Goal: Task Accomplishment & Management: Complete application form

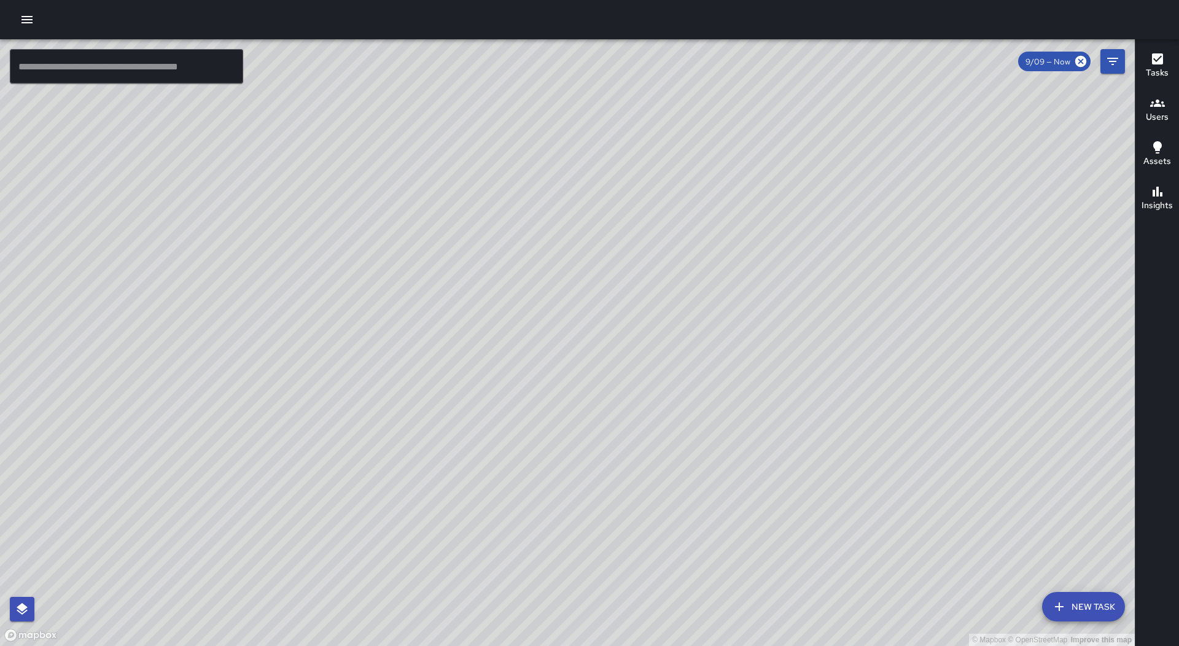
drag, startPoint x: 650, startPoint y: 274, endPoint x: 656, endPoint y: 475, distance: 201.5
click at [656, 475] on div "© Mapbox © OpenStreetMap Improve this map" at bounding box center [567, 342] width 1135 height 607
drag, startPoint x: 483, startPoint y: 435, endPoint x: 504, endPoint y: 387, distance: 52.8
click at [504, 387] on div "© Mapbox © OpenStreetMap Improve this map" at bounding box center [567, 342] width 1135 height 607
click at [19, 21] on button "button" at bounding box center [27, 19] width 25 height 25
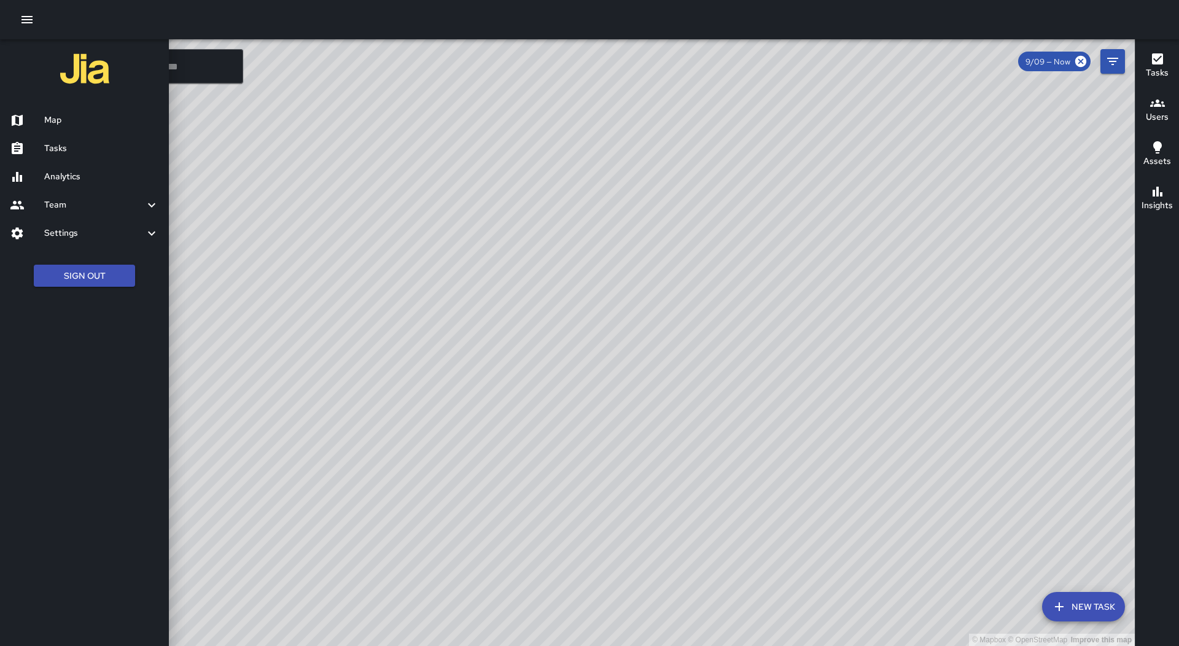
click at [94, 155] on h6 "Tasks" at bounding box center [101, 149] width 115 height 14
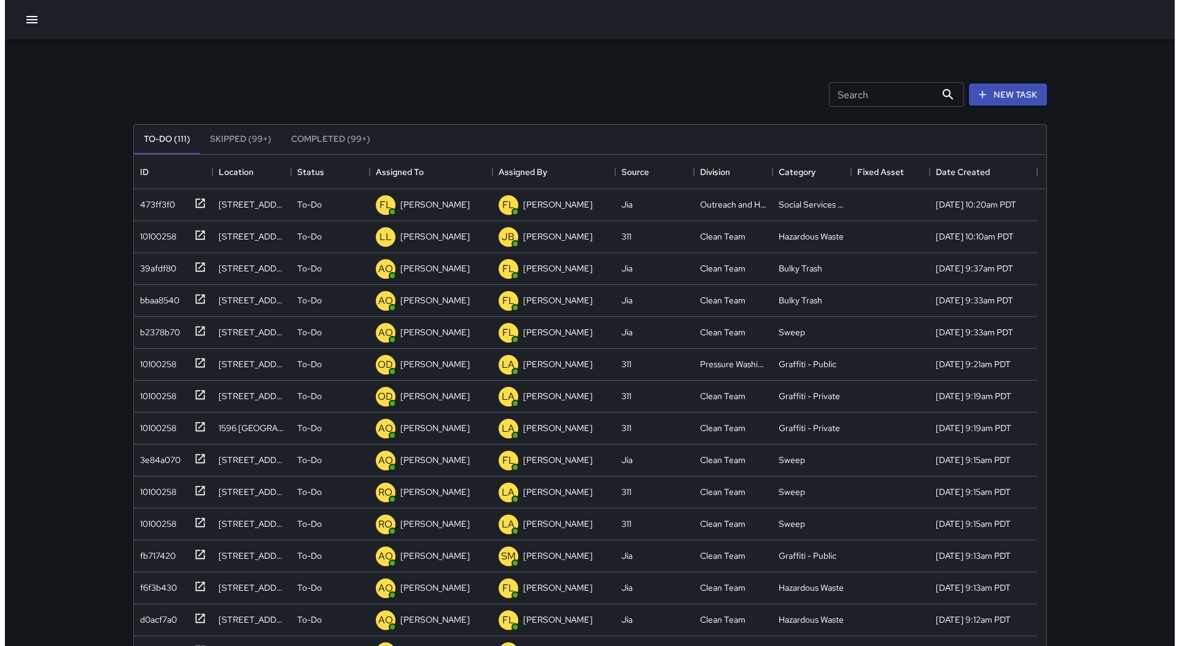
scroll to position [511, 903]
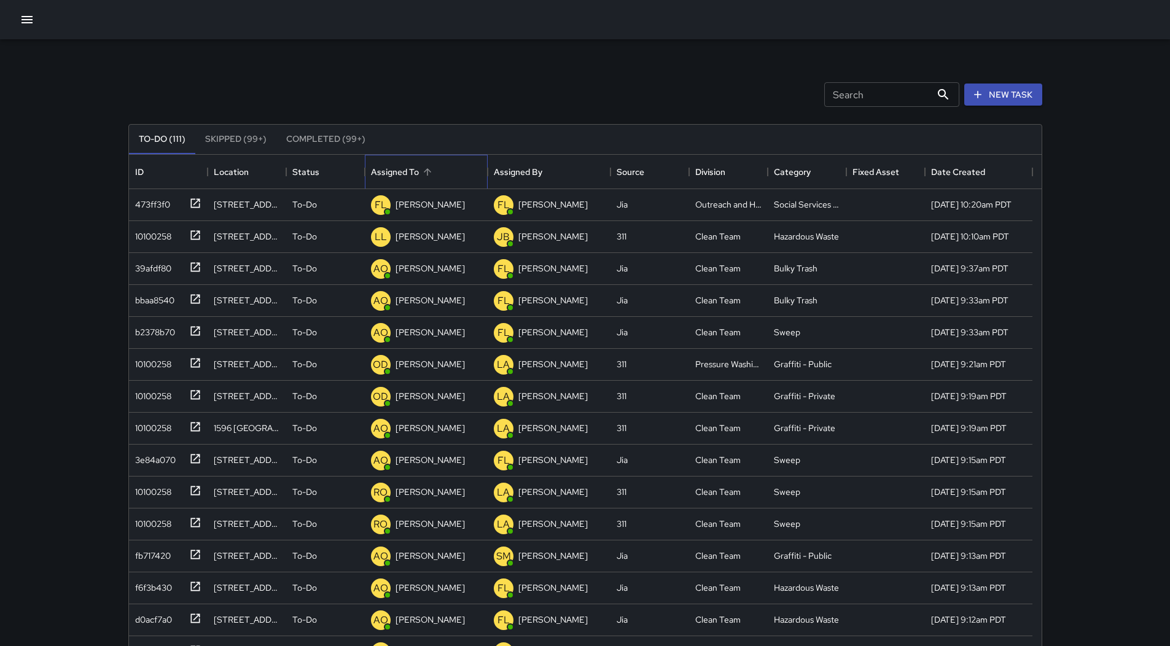
click at [417, 168] on div "Assigned To" at bounding box center [395, 172] width 48 height 34
click at [19, 21] on button "button" at bounding box center [27, 19] width 25 height 25
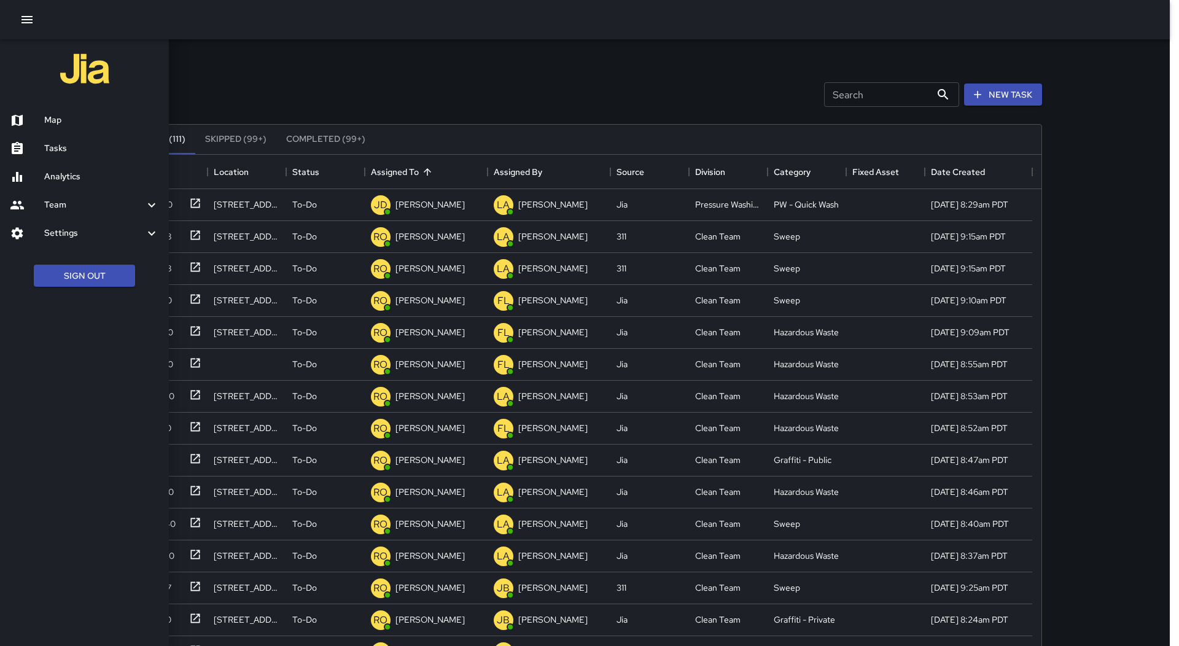
click at [68, 116] on h6 "Map" at bounding box center [101, 121] width 115 height 14
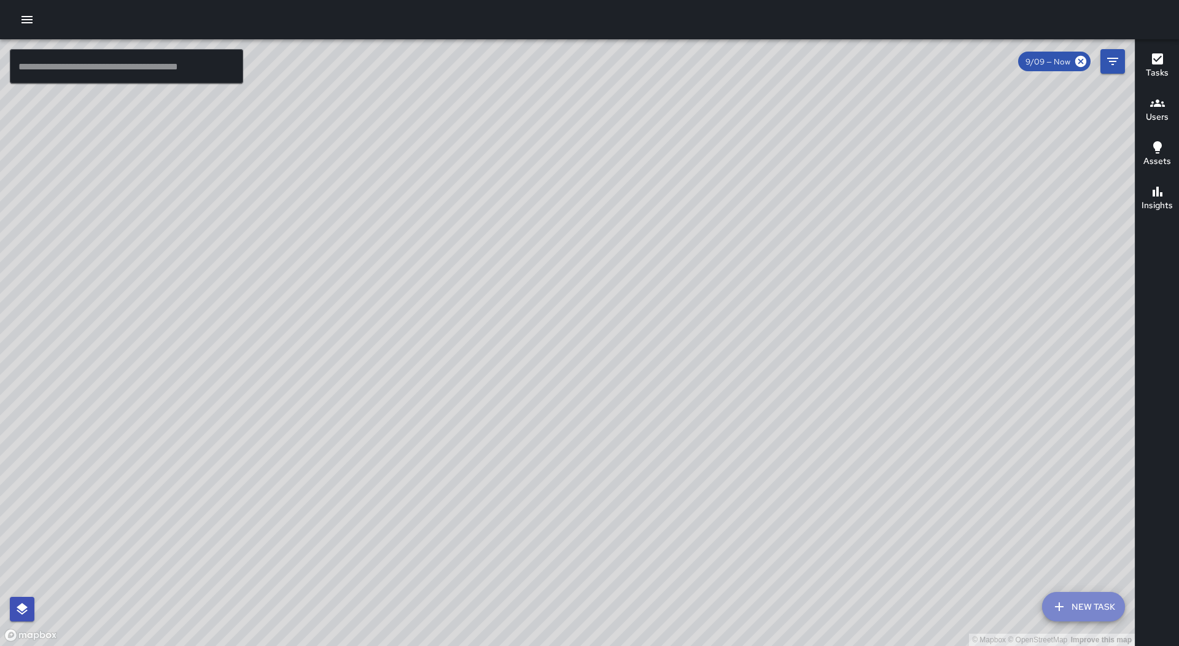
click at [1076, 602] on button "New Task" at bounding box center [1083, 606] width 83 height 29
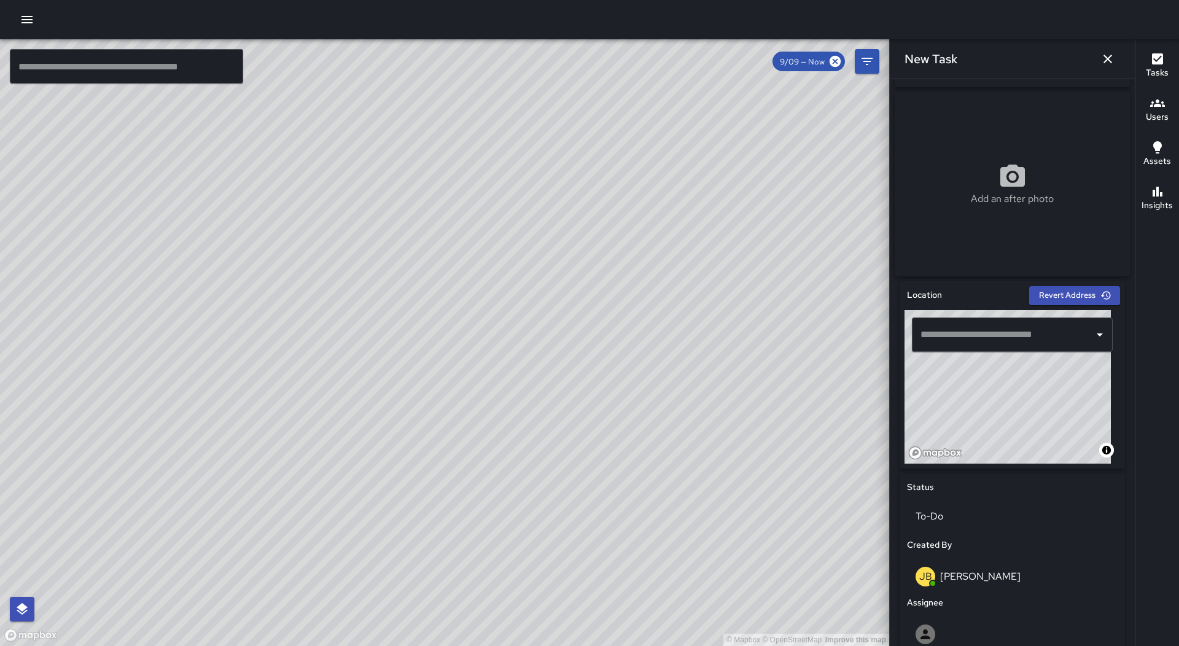
scroll to position [184, 0]
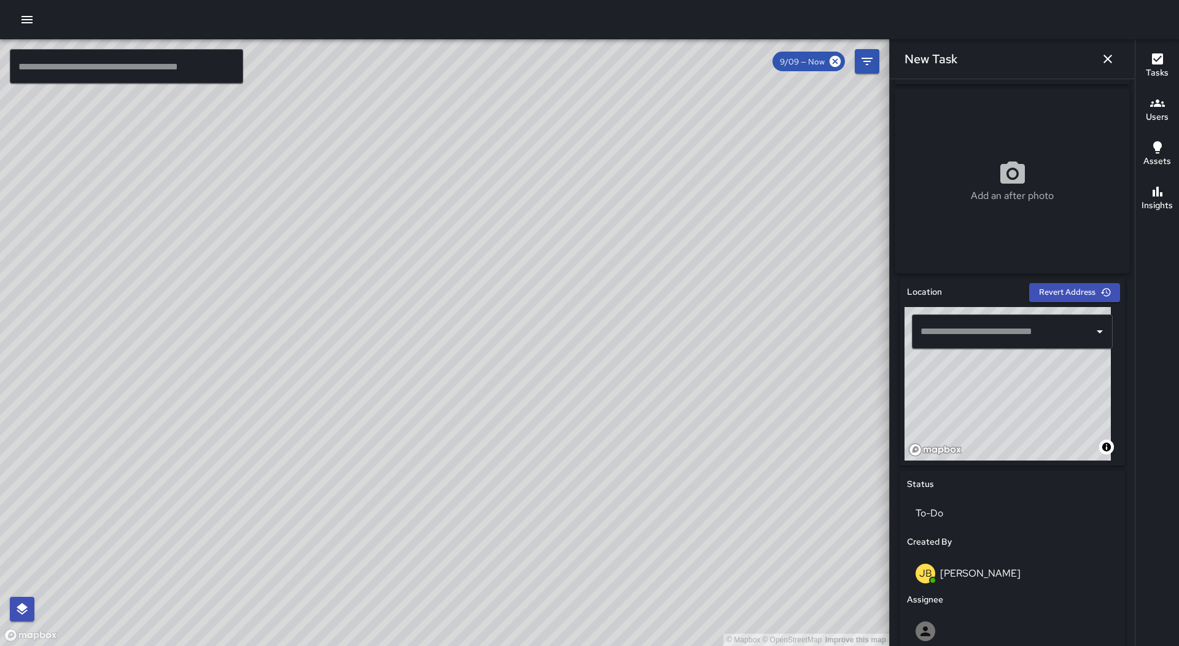
click at [1003, 333] on input "text" at bounding box center [1002, 331] width 171 height 23
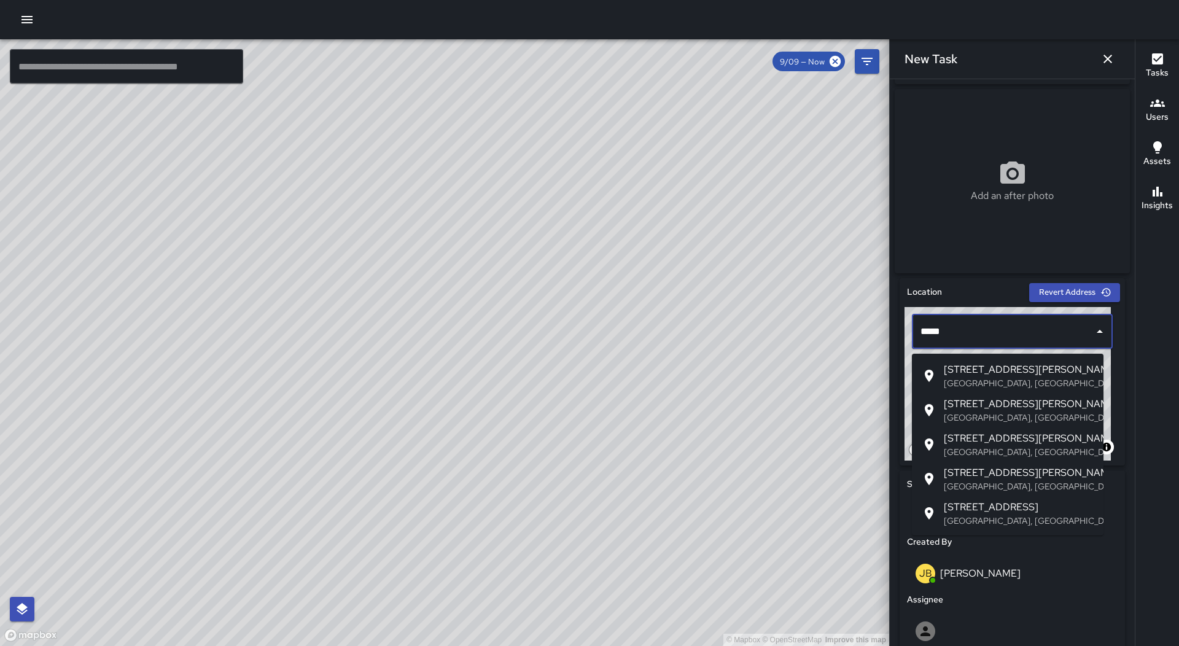
click at [1009, 378] on p "[GEOGRAPHIC_DATA], [GEOGRAPHIC_DATA], [GEOGRAPHIC_DATA]" at bounding box center [1019, 383] width 150 height 12
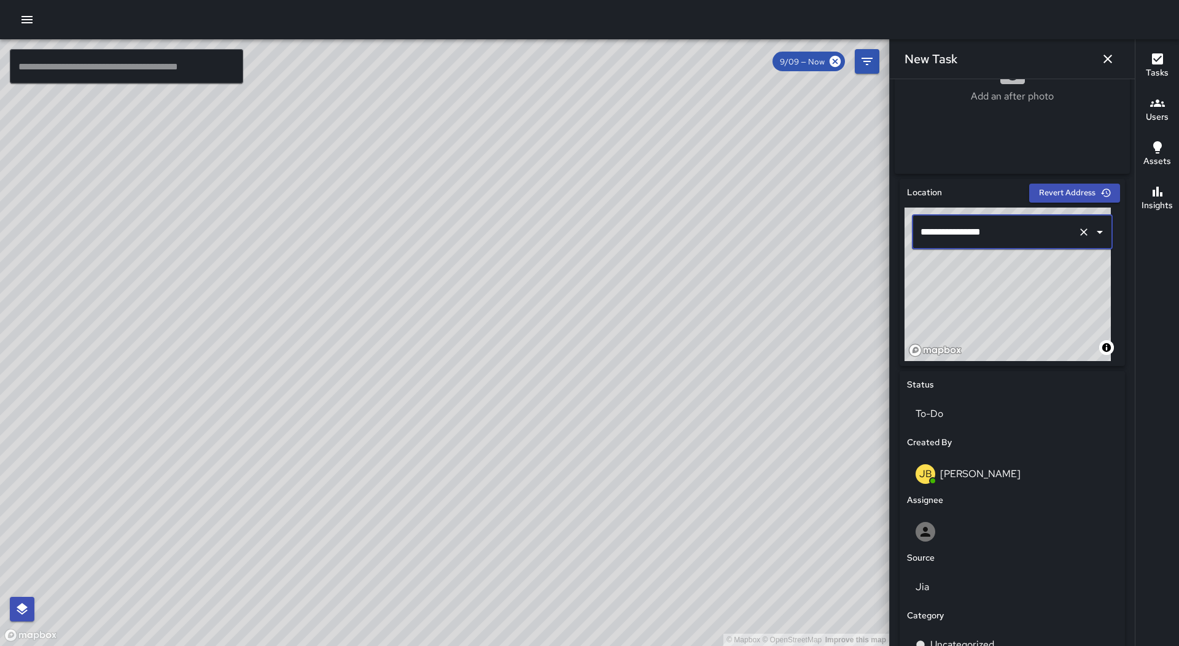
scroll to position [448, 0]
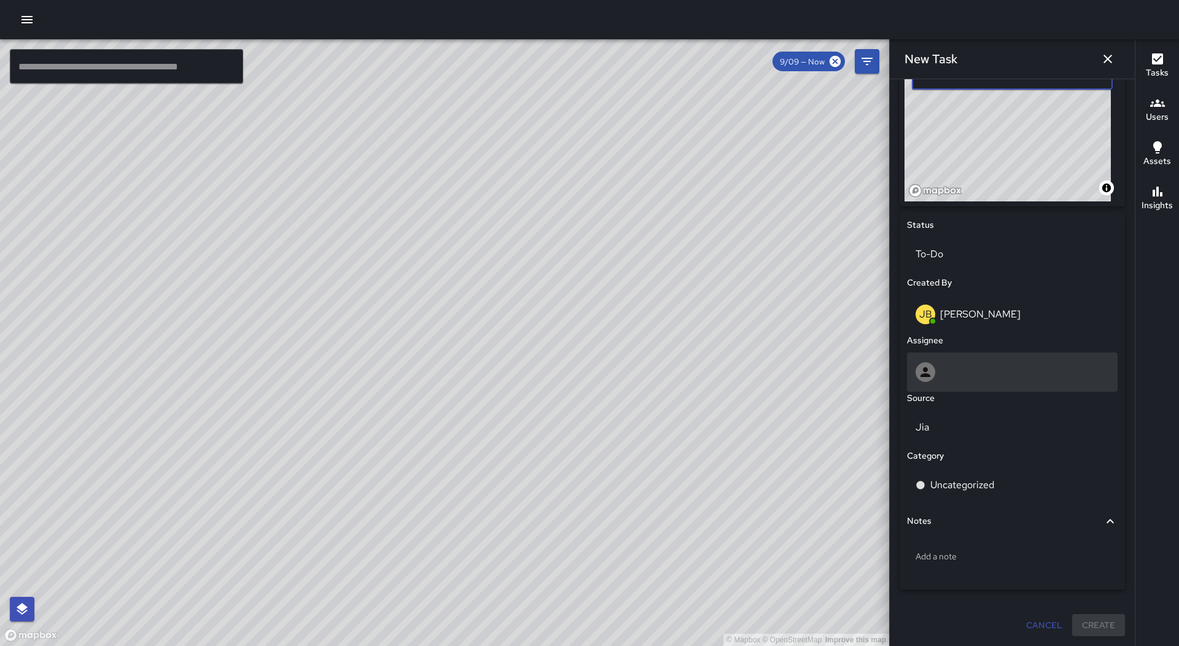
type input "**********"
click at [1000, 380] on div at bounding box center [1011, 372] width 193 height 20
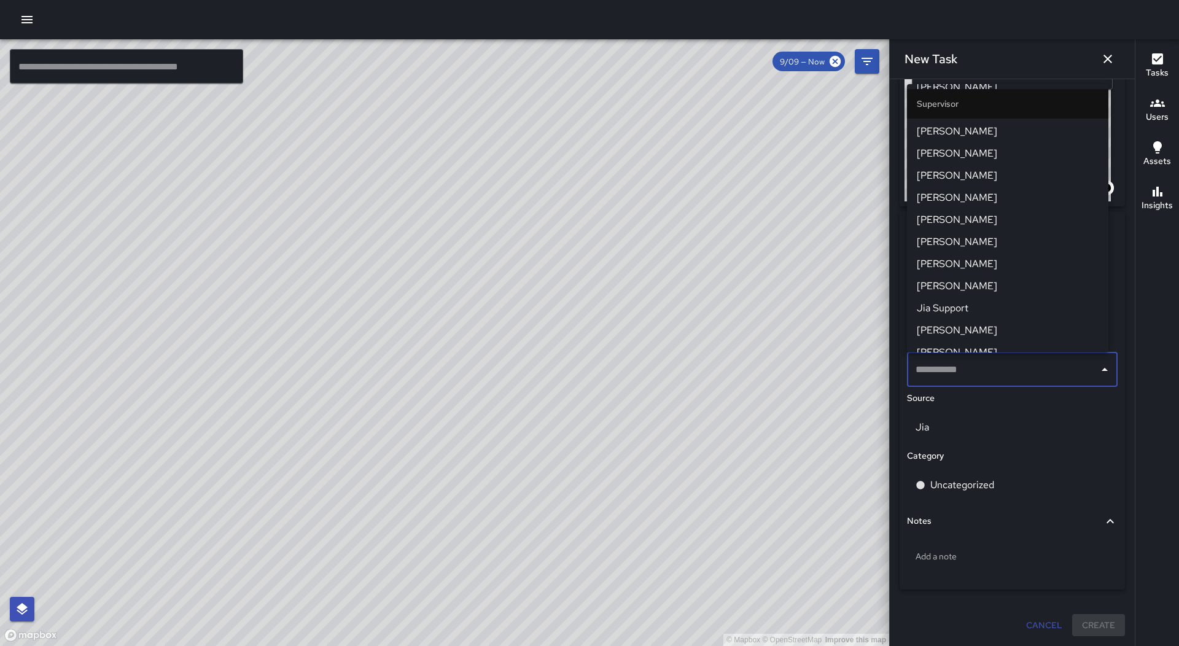
scroll to position [751, 0]
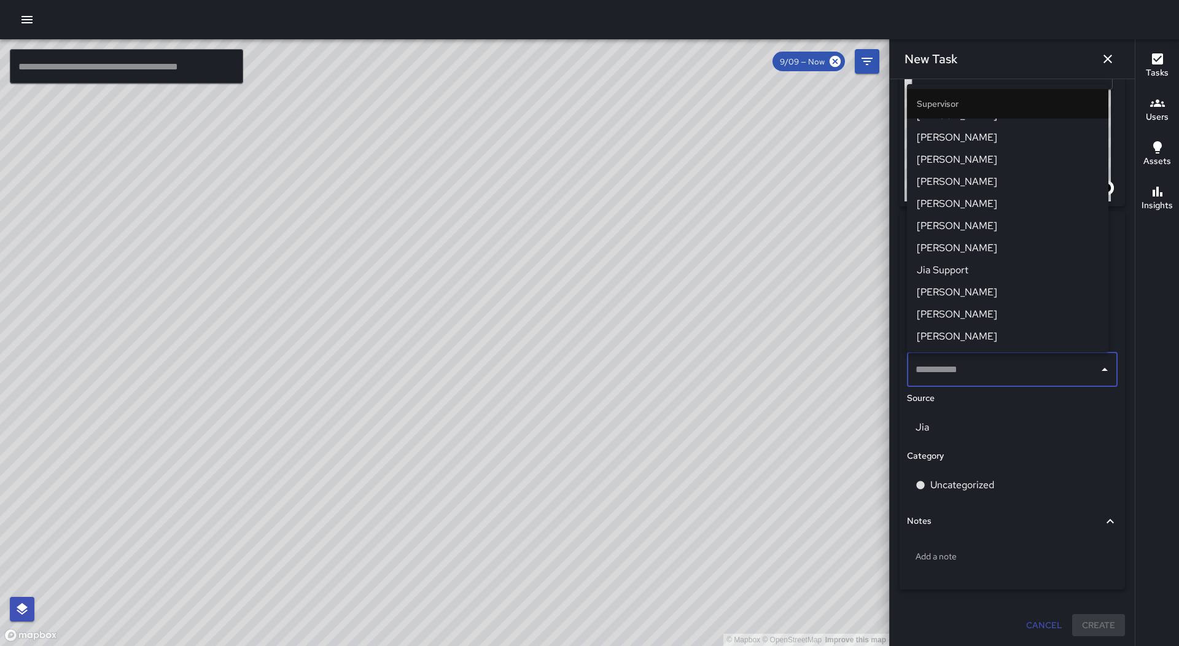
click at [986, 308] on span "[PERSON_NAME]" at bounding box center [1008, 314] width 182 height 15
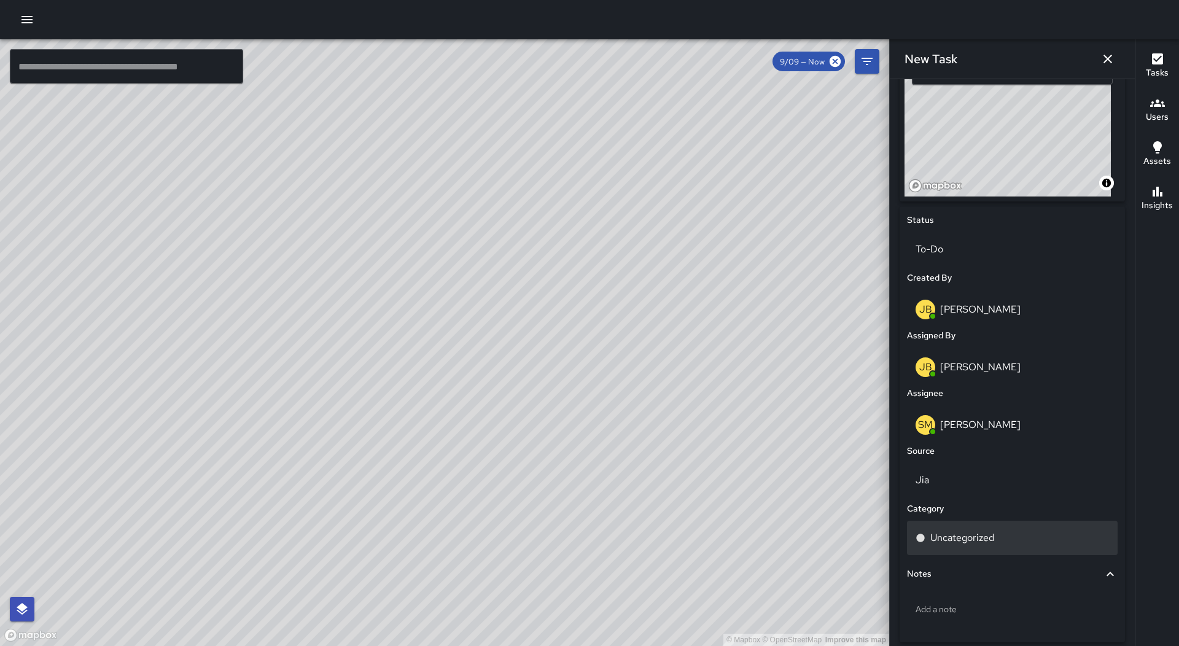
click at [1027, 542] on div "Uncategorized" at bounding box center [1011, 537] width 193 height 15
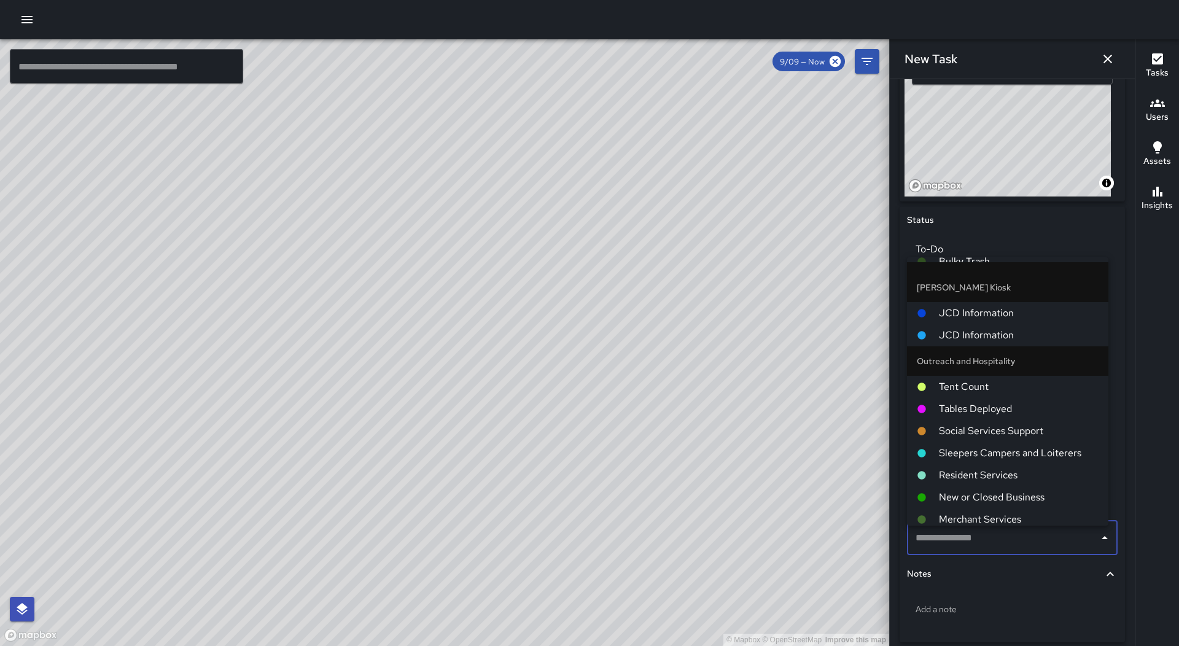
scroll to position [307, 0]
click at [1049, 448] on span "Sleepers Campers and Loiterers" at bounding box center [1019, 452] width 160 height 15
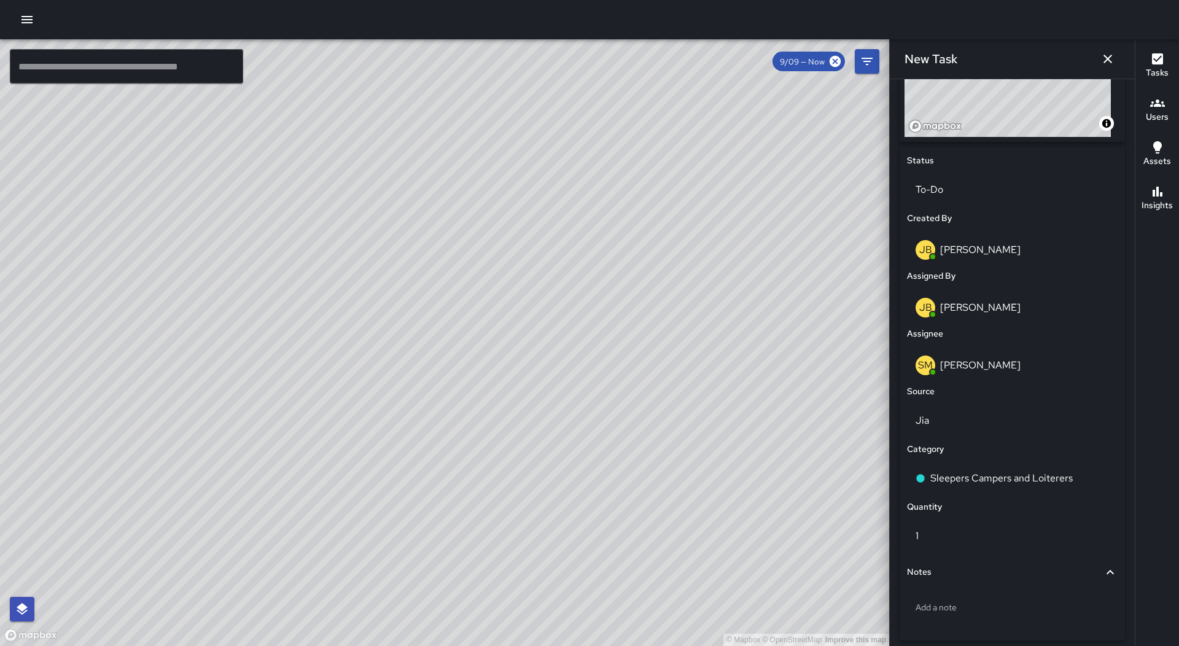
scroll to position [564, 0]
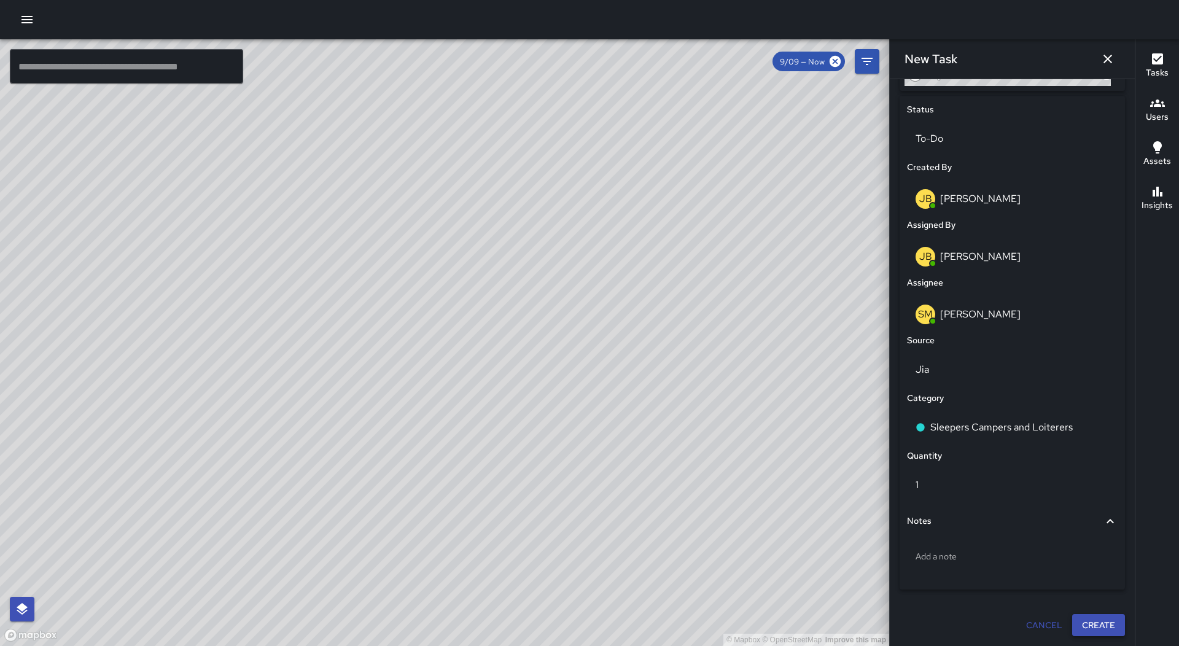
click at [1091, 623] on button "Create" at bounding box center [1098, 625] width 53 height 23
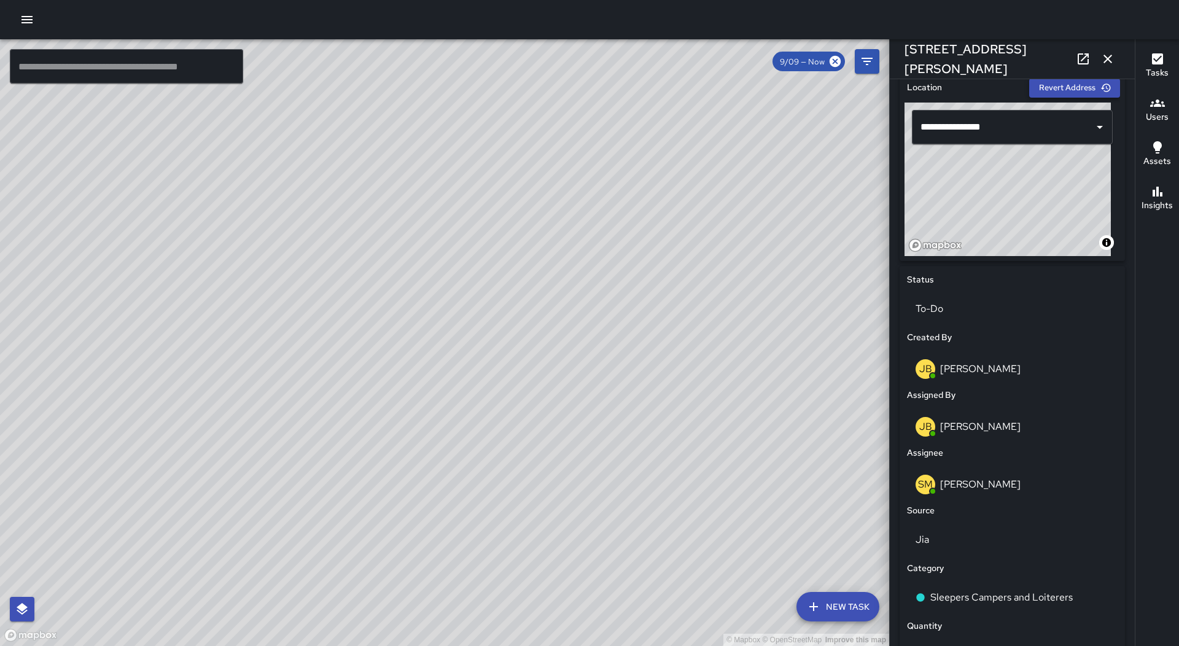
scroll to position [368, 0]
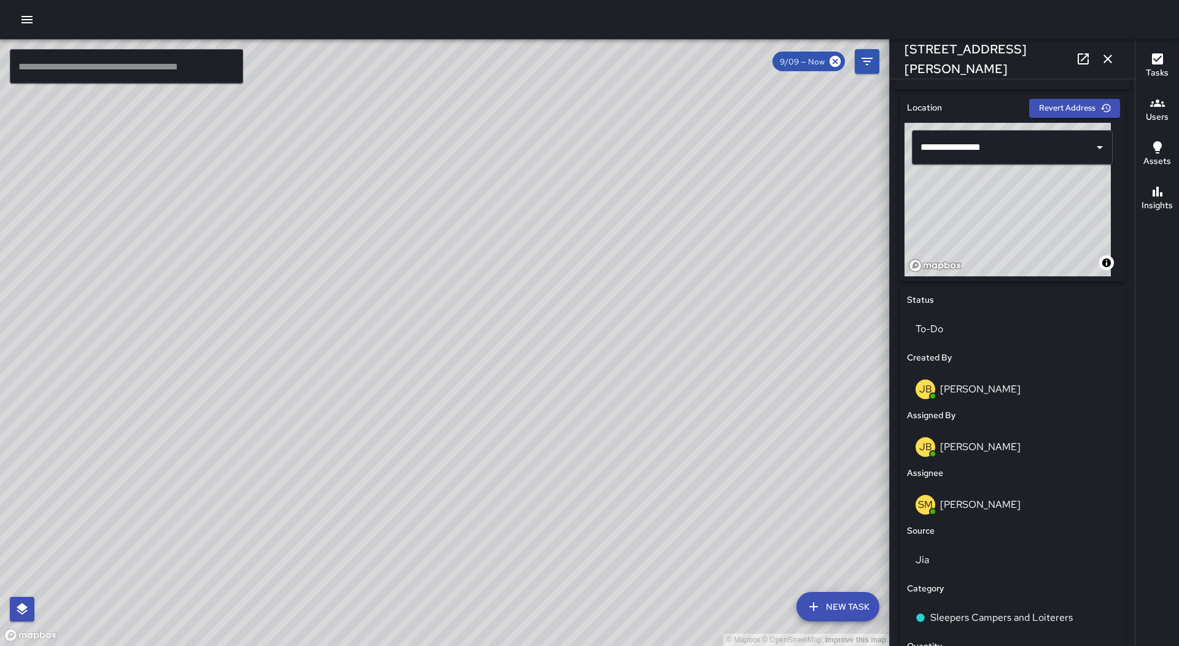
click at [1109, 56] on icon "button" at bounding box center [1107, 59] width 15 height 15
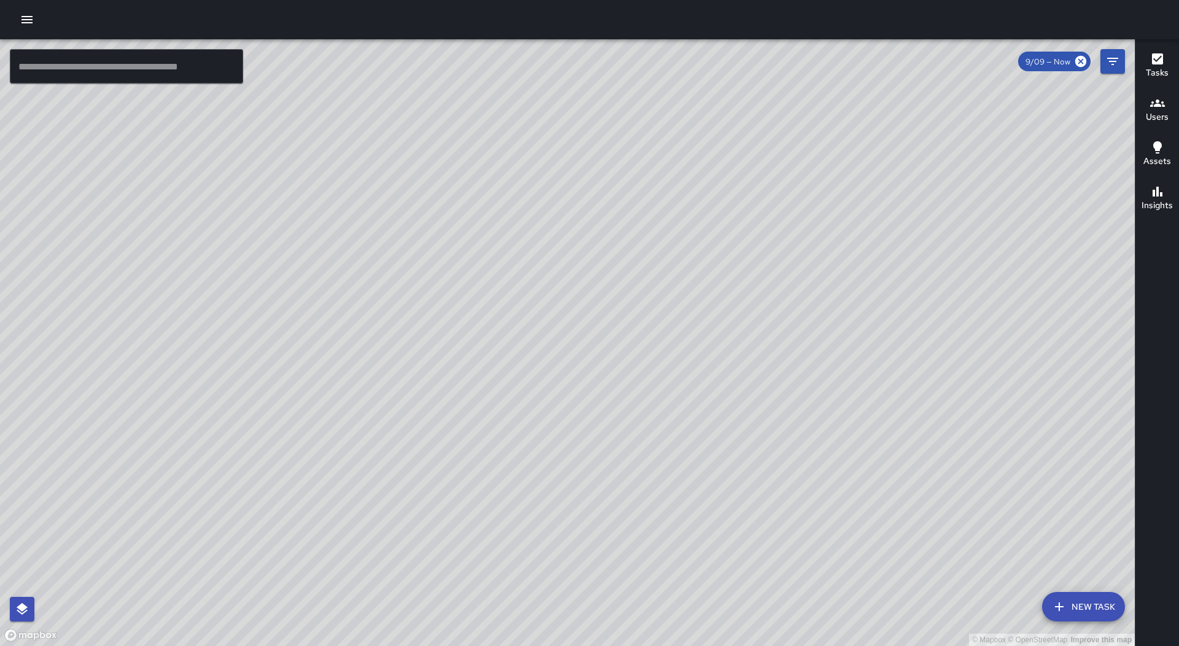
drag, startPoint x: 916, startPoint y: 481, endPoint x: 500, endPoint y: 459, distance: 416.2
click at [500, 459] on div "© Mapbox © OpenStreetMap Improve this map" at bounding box center [567, 342] width 1135 height 607
